Goal: Information Seeking & Learning: Check status

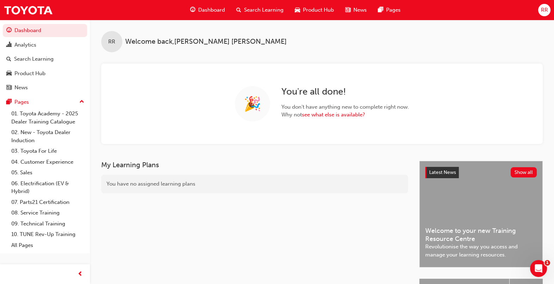
drag, startPoint x: 499, startPoint y: 275, endPoint x: 506, endPoint y: 272, distance: 7.3
click at [506, 275] on div "Latest News Show all Welcome to your new Training Resource Centre Revolutionise…" at bounding box center [480, 264] width 123 height 207
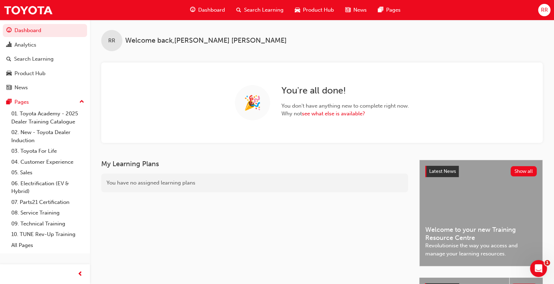
drag, startPoint x: 517, startPoint y: 278, endPoint x: 501, endPoint y: 274, distance: 16.2
click at [508, 274] on div "Latest News Show all Welcome to your new Training Resource Centre Revolutionise…" at bounding box center [480, 263] width 123 height 207
drag, startPoint x: 501, startPoint y: 274, endPoint x: 516, endPoint y: 272, distance: 14.2
click at [507, 273] on div "Latest News Show all Welcome to your new Training Resource Centre Revolutionise…" at bounding box center [480, 263] width 123 height 207
click at [507, 274] on div "Latest News Show all Welcome to your new Training Resource Centre Revolutionise…" at bounding box center [480, 263] width 123 height 207
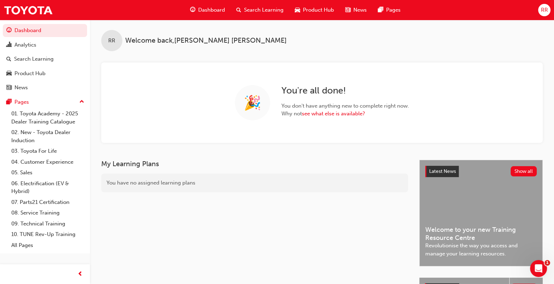
click at [517, 277] on div "Latest News Show all Welcome to your new Training Resource Centre Revolutionise…" at bounding box center [480, 263] width 123 height 207
drag, startPoint x: 516, startPoint y: 275, endPoint x: 520, endPoint y: 275, distance: 3.6
click at [520, 275] on div "Latest News Show all Welcome to your new Training Resource Centre Revolutionise…" at bounding box center [480, 263] width 123 height 207
click at [506, 275] on div "Latest News Show all Welcome to your new Training Resource Centre Revolutionise…" at bounding box center [480, 263] width 123 height 207
click at [509, 273] on div "Latest News Show all Welcome to your new Training Resource Centre Revolutionise…" at bounding box center [480, 263] width 123 height 207
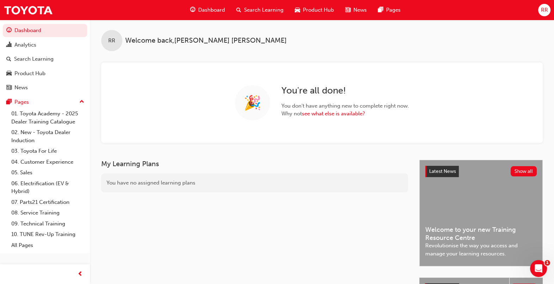
drag, startPoint x: 516, startPoint y: 272, endPoint x: 520, endPoint y: 274, distance: 4.4
click at [520, 274] on div "Latest News Show all Welcome to your new Training Resource Centre Revolutionise…" at bounding box center [480, 263] width 123 height 207
click at [528, 271] on div "Latest News Show all Welcome to your new Training Resource Centre Revolutionise…" at bounding box center [480, 263] width 123 height 207
drag, startPoint x: 508, startPoint y: 270, endPoint x: 503, endPoint y: 268, distance: 5.8
click at [501, 269] on div "Latest News Show all Welcome to your new Training Resource Centre Revolutionise…" at bounding box center [480, 263] width 123 height 207
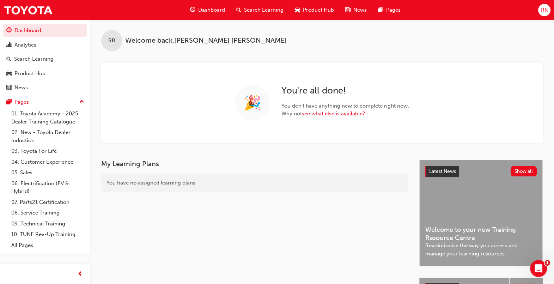
drag, startPoint x: 503, startPoint y: 268, endPoint x: 509, endPoint y: 265, distance: 6.8
click at [509, 265] on div "Latest News Show all Welcome to your new Training Resource Centre Revolutionise…" at bounding box center [480, 263] width 123 height 207
drag, startPoint x: 509, startPoint y: 265, endPoint x: 500, endPoint y: 275, distance: 13.0
click at [501, 275] on div "Latest News Show all Welcome to your new Training Resource Centre Revolutionise…" at bounding box center [480, 263] width 123 height 207
click at [518, 272] on div "Latest News Show all Welcome to your new Training Resource Centre Revolutionise…" at bounding box center [480, 263] width 123 height 207
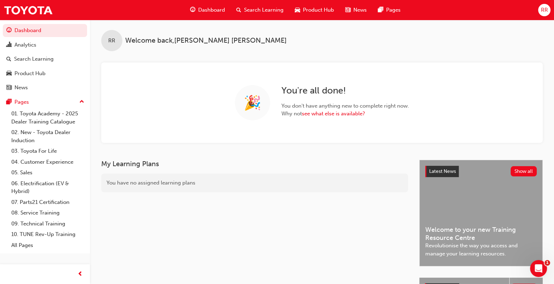
drag, startPoint x: 488, startPoint y: 281, endPoint x: 489, endPoint y: 275, distance: 6.8
click at [481, 277] on div "Product Hub Show all" at bounding box center [480, 288] width 123 height 23
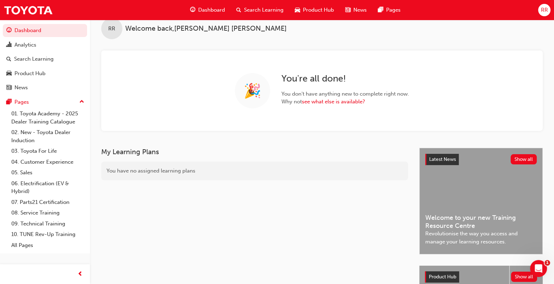
click at [537, 280] on div "Product Hub Show all" at bounding box center [480, 276] width 123 height 23
click at [523, 265] on div "Latest News Show all Welcome to your new Training Resource Centre Revolutionise…" at bounding box center [480, 251] width 123 height 207
click at [514, 278] on button "Show all" at bounding box center [524, 276] width 26 height 10
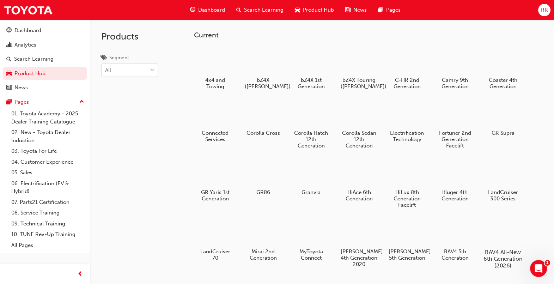
click at [502, 271] on div "4x4 and Towing bZ4X ([PERSON_NAME]) bZ4X 1st Generation bZ4X Touring ([PERSON_N…" at bounding box center [368, 186] width 349 height 283
click at [501, 267] on h5 "RAV4 All-New 6th Generation (2026)" at bounding box center [502, 257] width 37 height 19
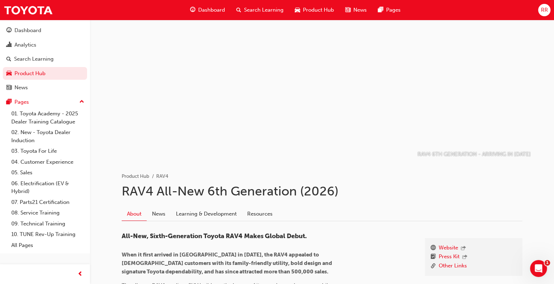
drag, startPoint x: 378, startPoint y: 181, endPoint x: 562, endPoint y: 233, distance: 190.3
click at [553, 233] on html "Your version of Internet Explorer is outdated and not supported. Please upgrade…" at bounding box center [277, 142] width 554 height 284
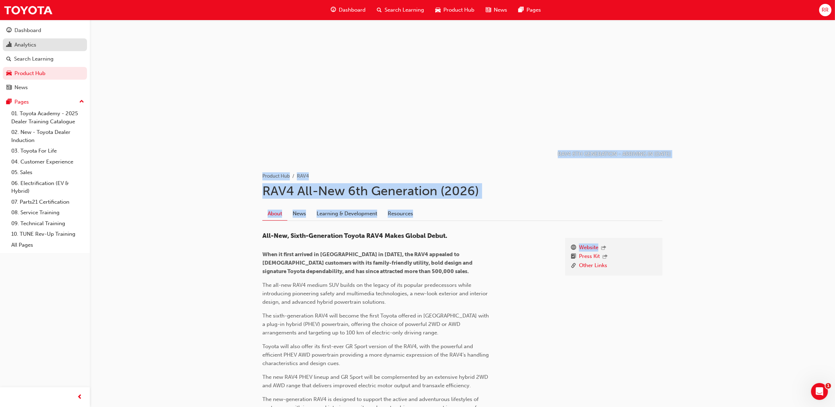
click at [30, 45] on div "Analytics" at bounding box center [25, 45] width 22 height 8
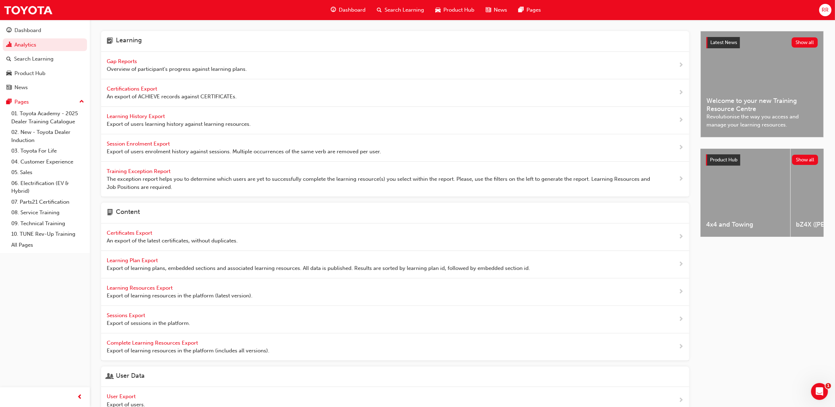
click at [128, 67] on span "Overview of participant's progress against learning plans." at bounding box center [177, 69] width 140 height 8
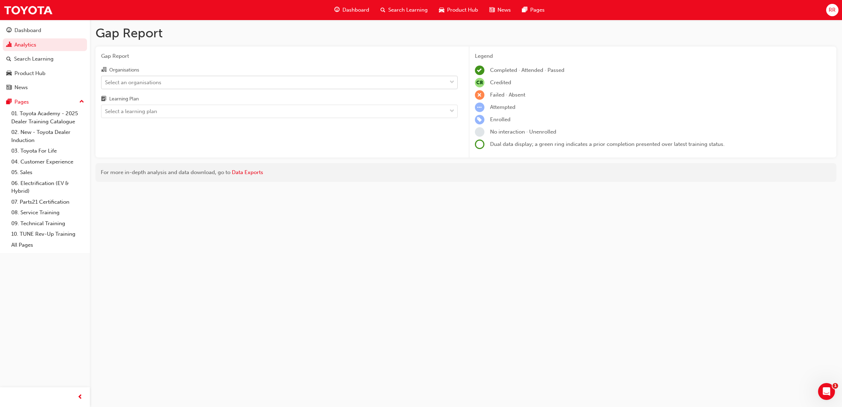
click at [196, 83] on div "Select an organisations" at bounding box center [273, 82] width 345 height 12
click at [106, 83] on input "Organisations Select an organisations" at bounding box center [105, 82] width 1 height 6
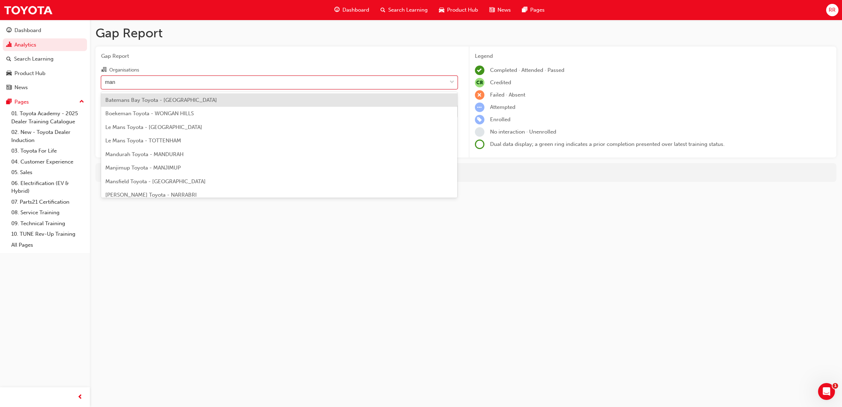
type input "mans"
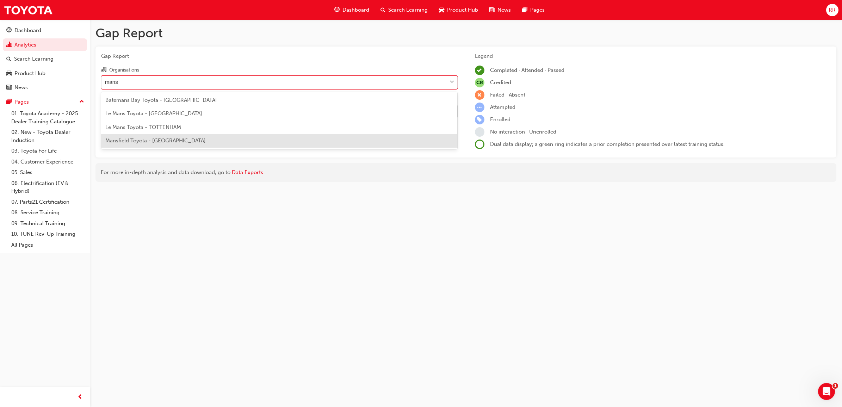
click at [163, 138] on span "Mansfield Toyota - [GEOGRAPHIC_DATA]" at bounding box center [155, 140] width 100 height 6
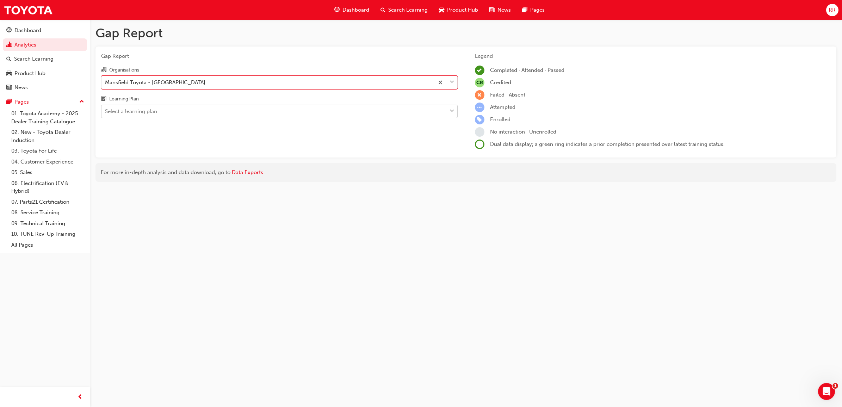
click at [420, 113] on div "Select a learning plan" at bounding box center [273, 111] width 345 height 12
click at [106, 113] on input "Learning Plan Select a learning plan" at bounding box center [105, 111] width 1 height 6
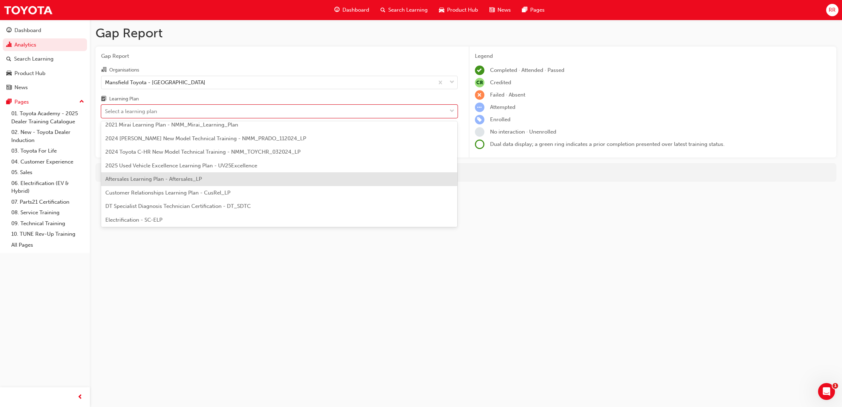
scroll to position [44, 0]
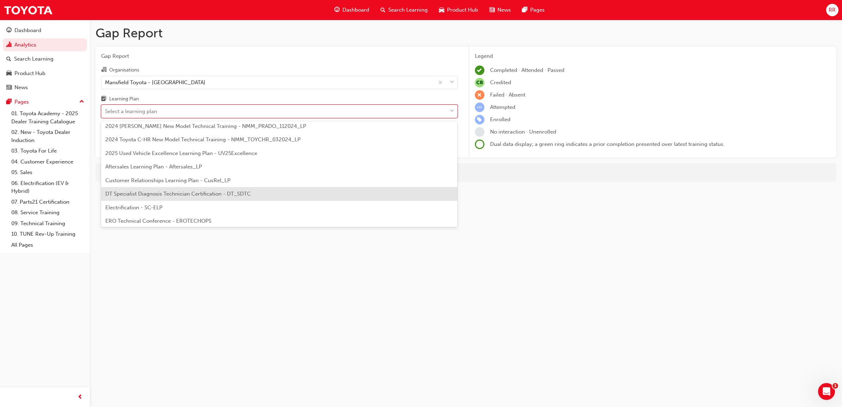
click at [199, 191] on span "DT Specialist Diagnosis Technician Certification - DT_SDTC" at bounding box center [178, 194] width 146 height 6
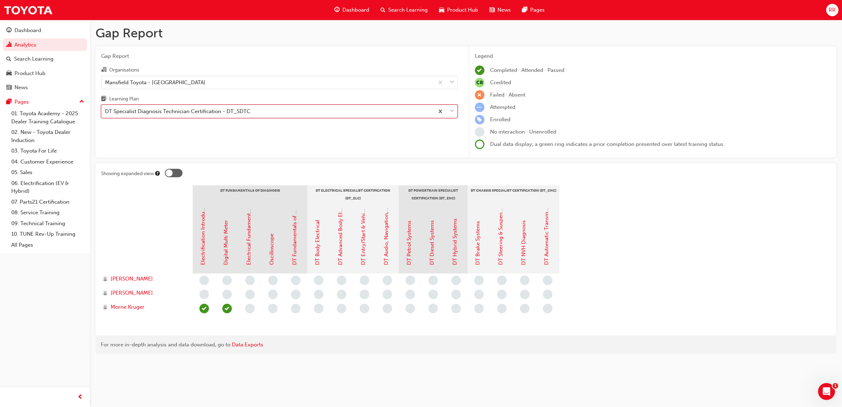
click at [450, 114] on span "down-icon" at bounding box center [452, 111] width 5 height 9
click at [106, 114] on input "Learning Plan option DT Specialist Diagnosis Technician Certification - DT_SDTC…" at bounding box center [105, 111] width 1 height 6
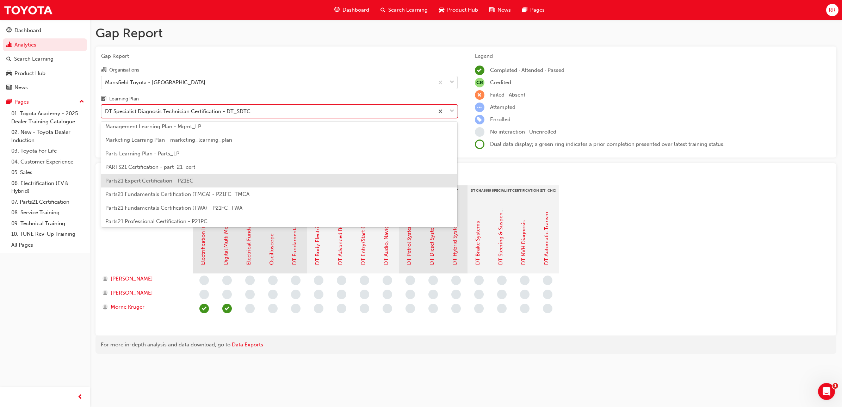
scroll to position [264, 0]
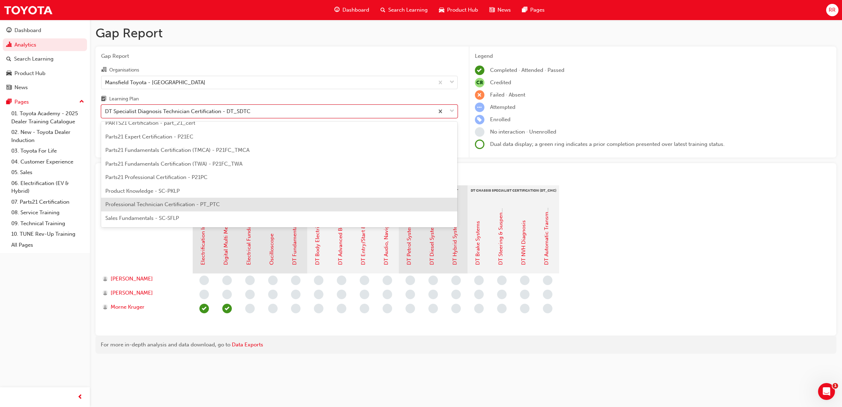
click at [197, 205] on span "Professional Technician Certification - PT_PTC" at bounding box center [162, 204] width 115 height 6
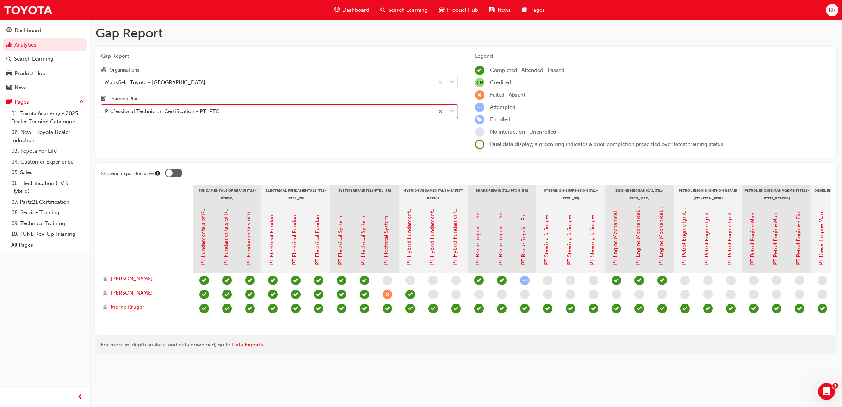
click at [448, 110] on div at bounding box center [445, 111] width 23 height 13
click at [106, 110] on input "Learning Plan option Professional Technician Certification - PT_PTC, selected. …" at bounding box center [105, 111] width 1 height 6
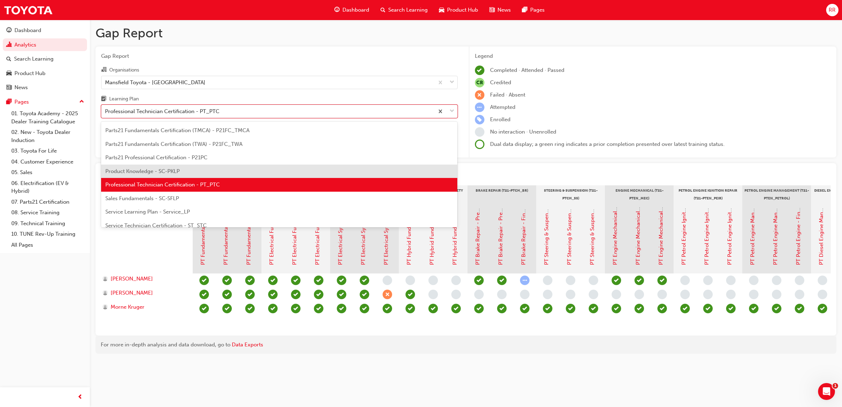
scroll to position [296, 0]
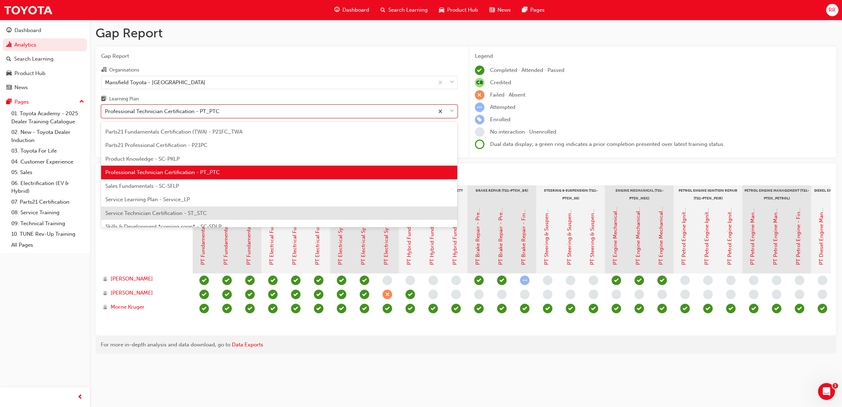
click at [185, 214] on span "Service Technician Certification - ST_STC" at bounding box center [155, 213] width 101 height 6
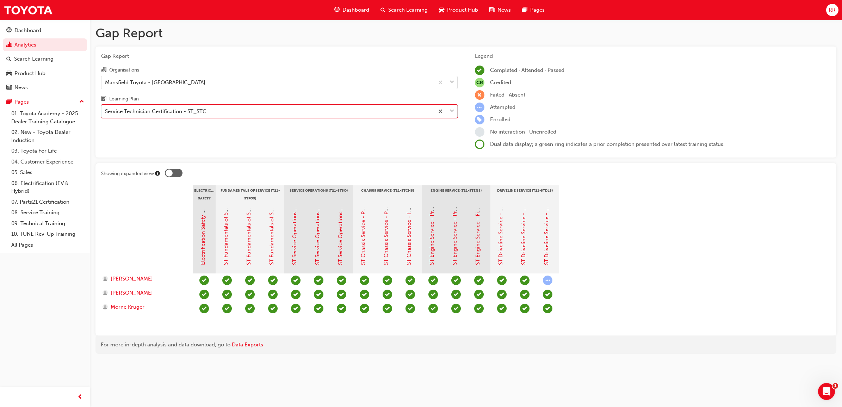
click at [453, 116] on span "down-icon" at bounding box center [452, 111] width 5 height 9
click at [106, 114] on input "Learning Plan option Service Technician Certification - ST_STC, selected. 0 res…" at bounding box center [105, 111] width 1 height 6
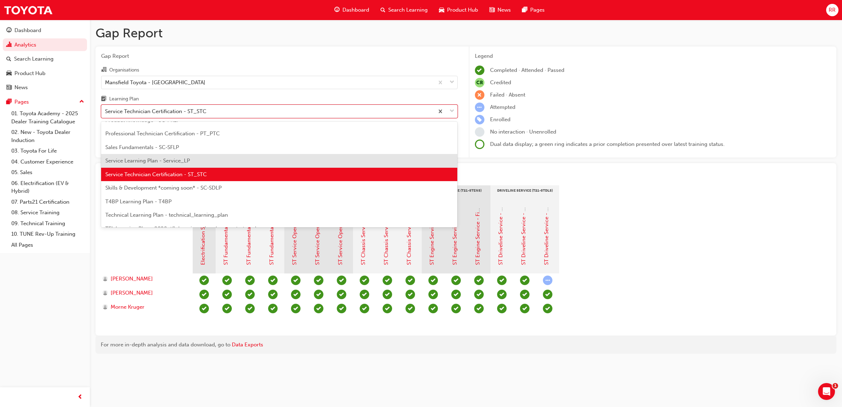
scroll to position [381, 0]
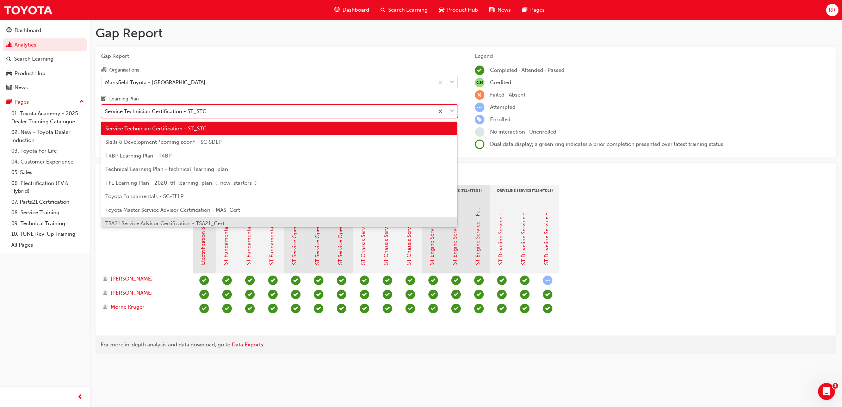
click at [177, 222] on span "TSA21 Service Advisor Certification - TSA21_Cert" at bounding box center [164, 223] width 119 height 6
